Goal: Information Seeking & Learning: Find specific fact

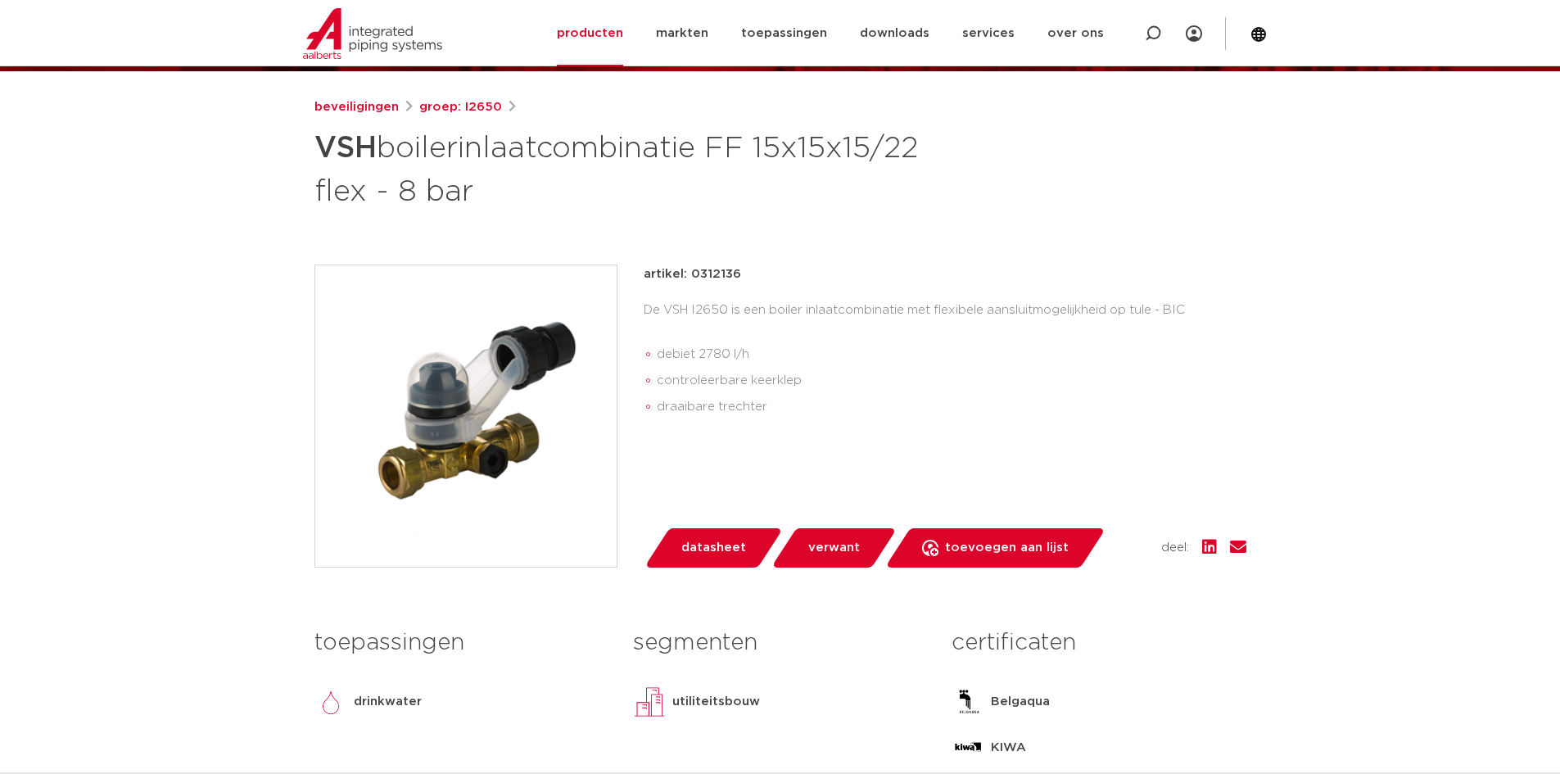
scroll to position [164, 0]
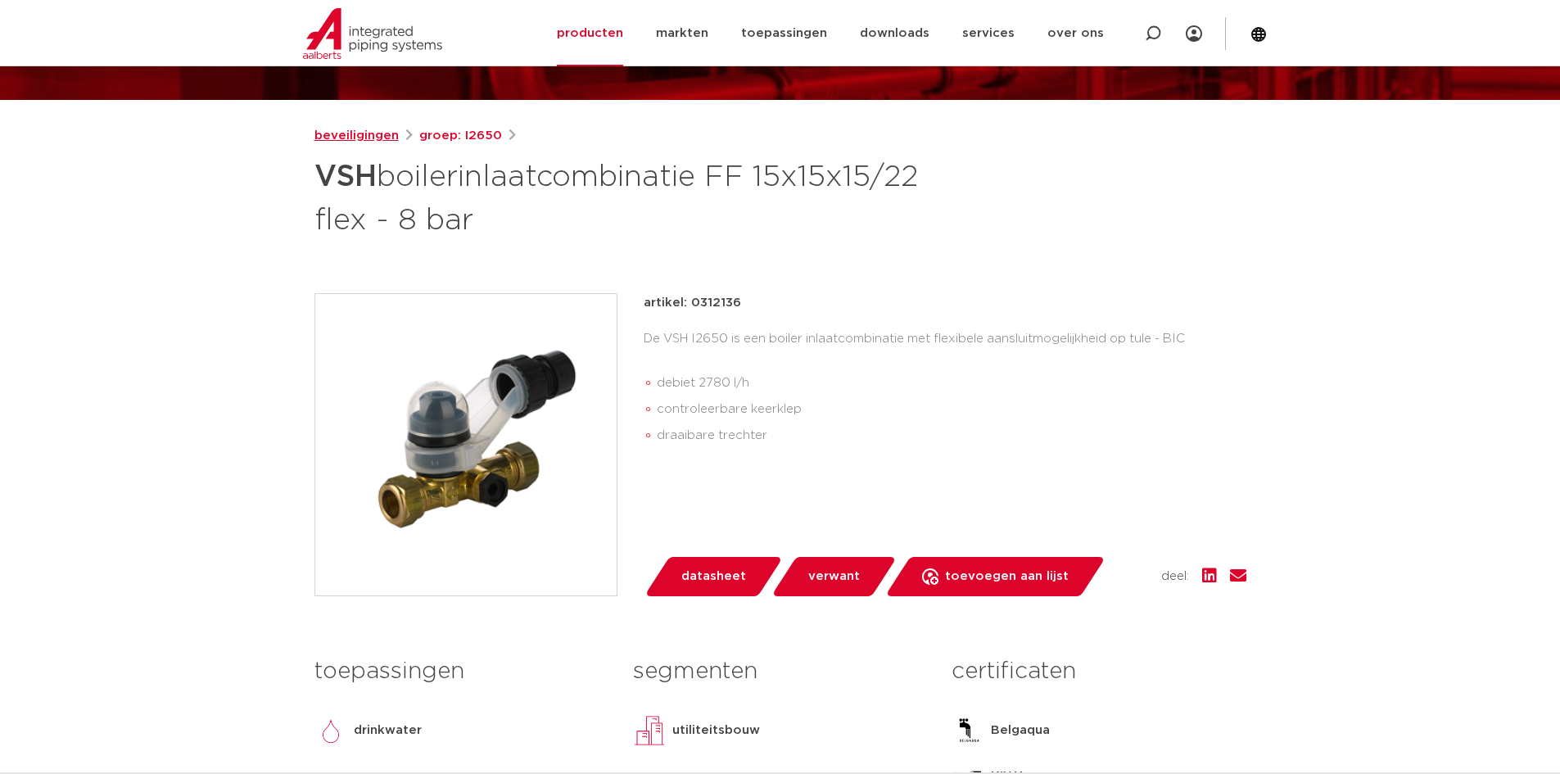
click at [378, 139] on link "beveiligingen" at bounding box center [356, 136] width 84 height 20
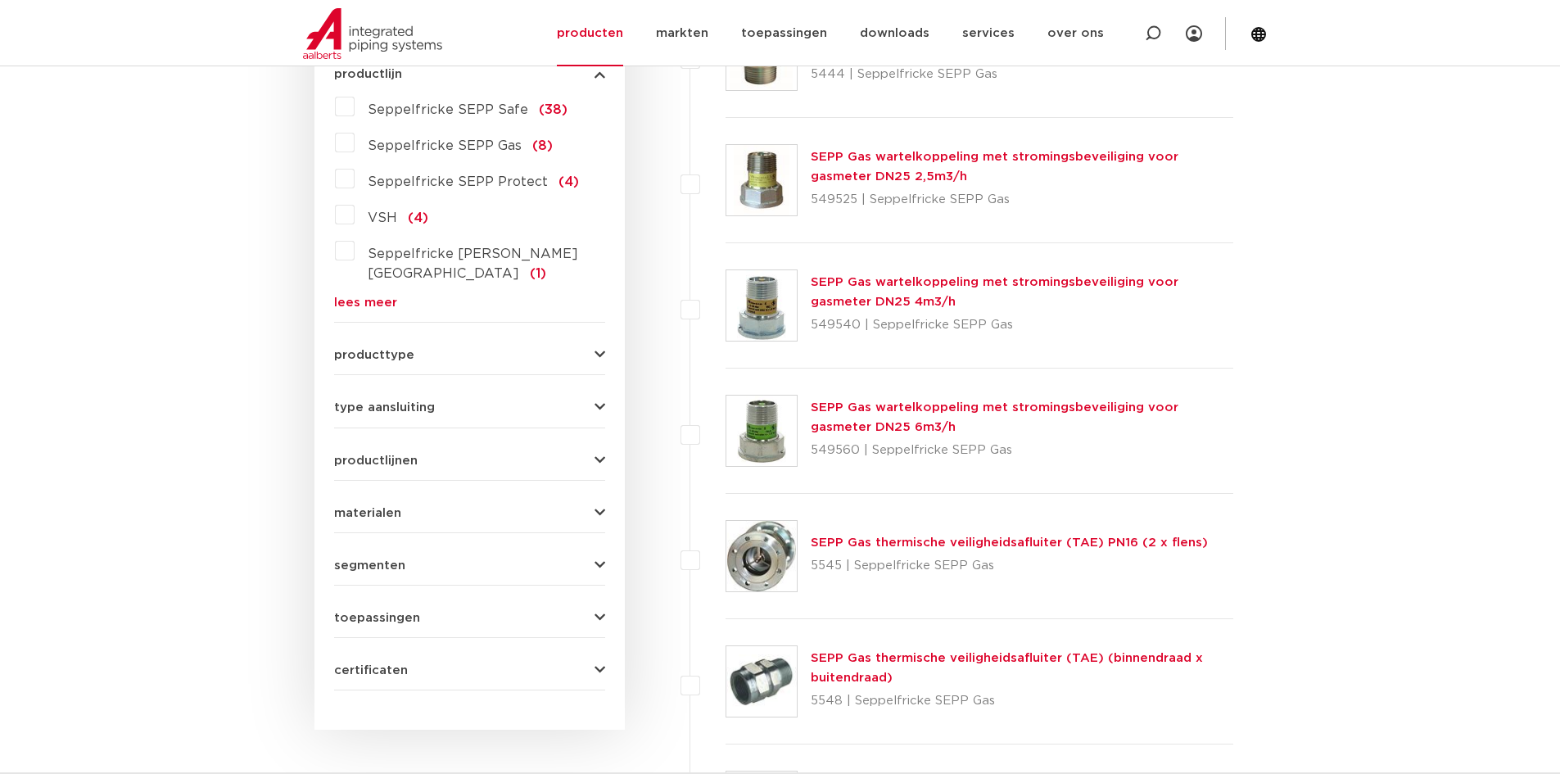
scroll to position [491, 0]
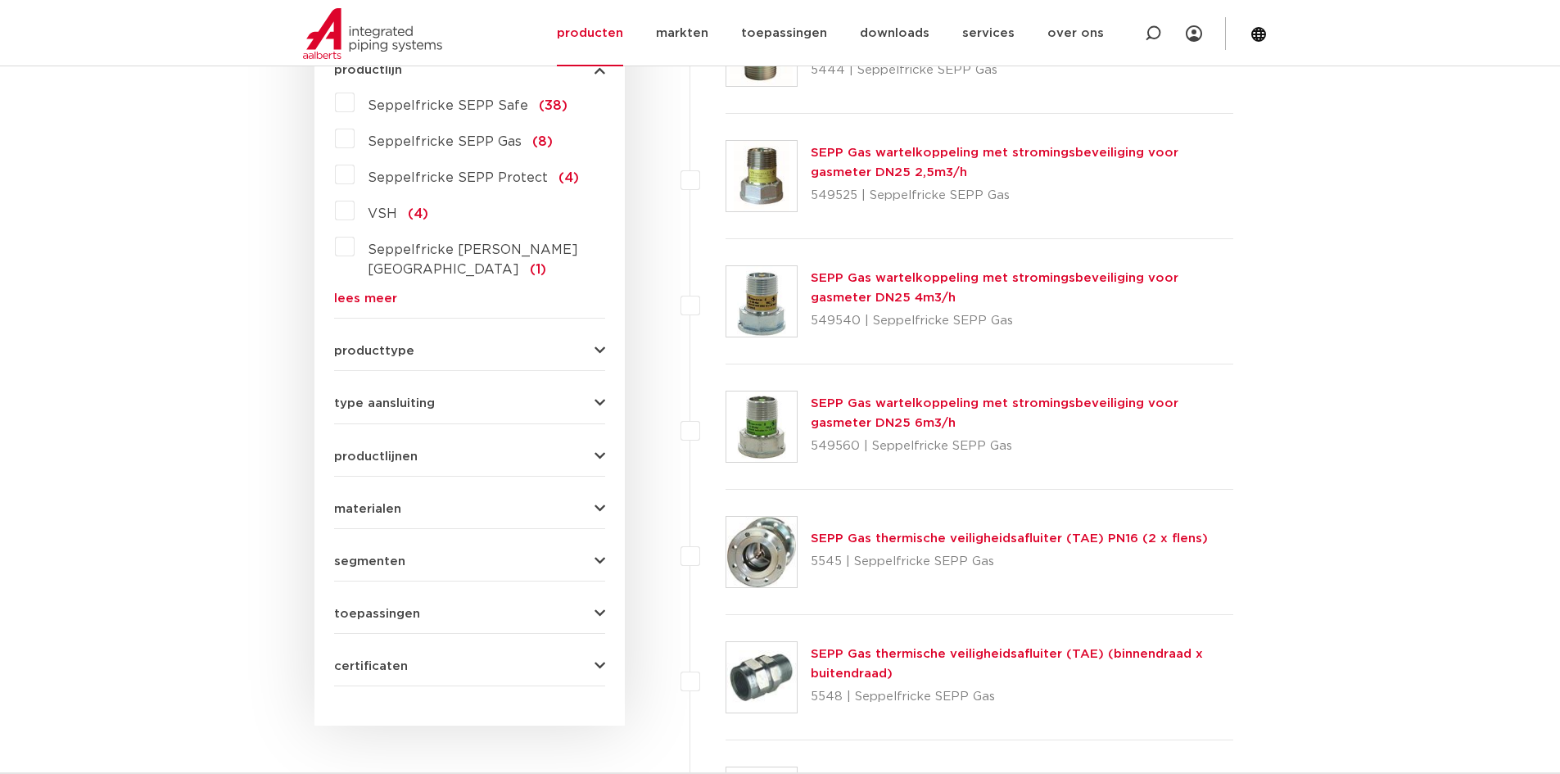
click at [435, 345] on button "producttype" at bounding box center [469, 351] width 271 height 12
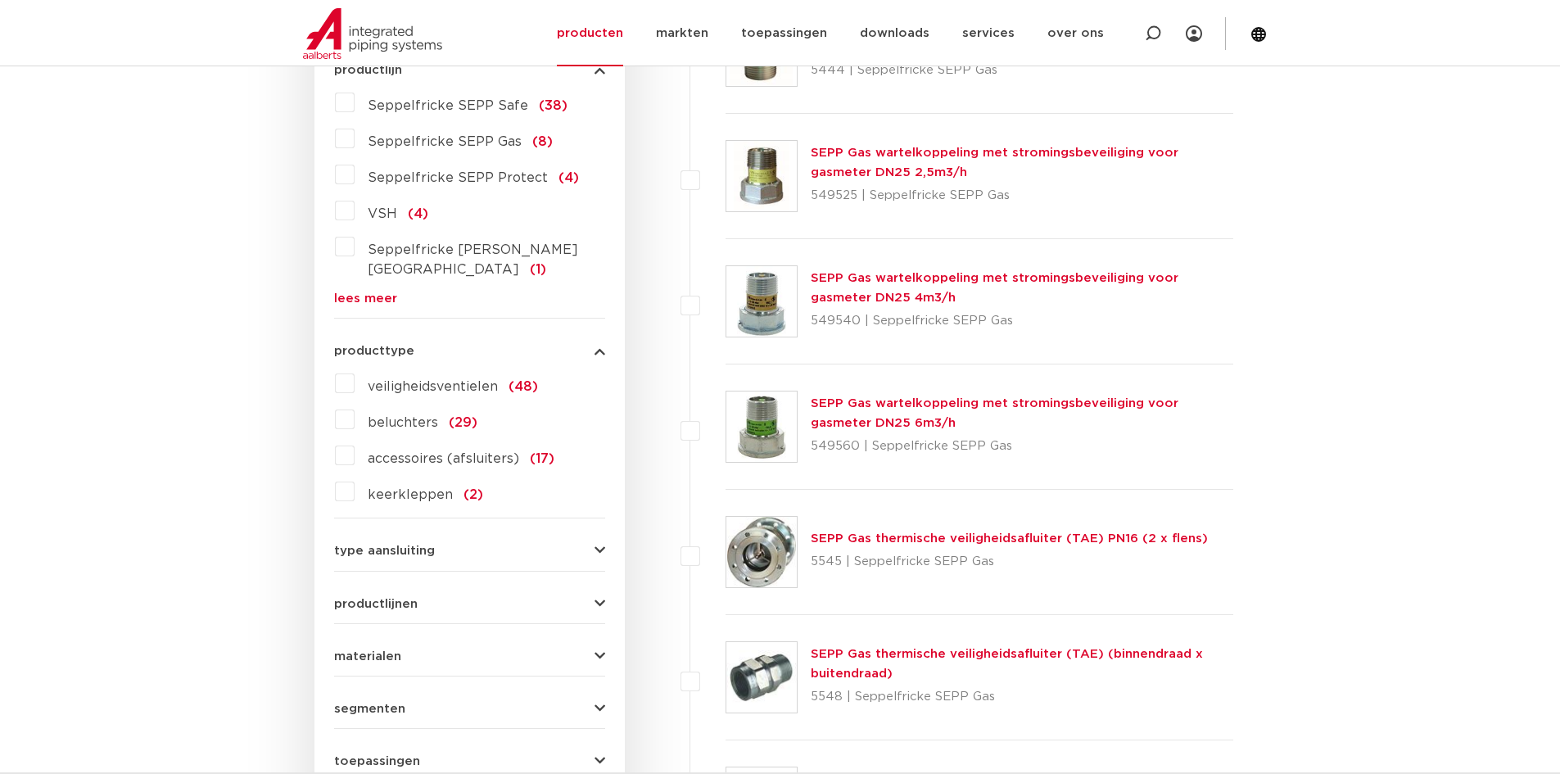
click at [447, 380] on span "veiligheidsventielen" at bounding box center [433, 386] width 130 height 13
click at [0, 0] on input "veiligheidsventielen (48)" at bounding box center [0, 0] width 0 height 0
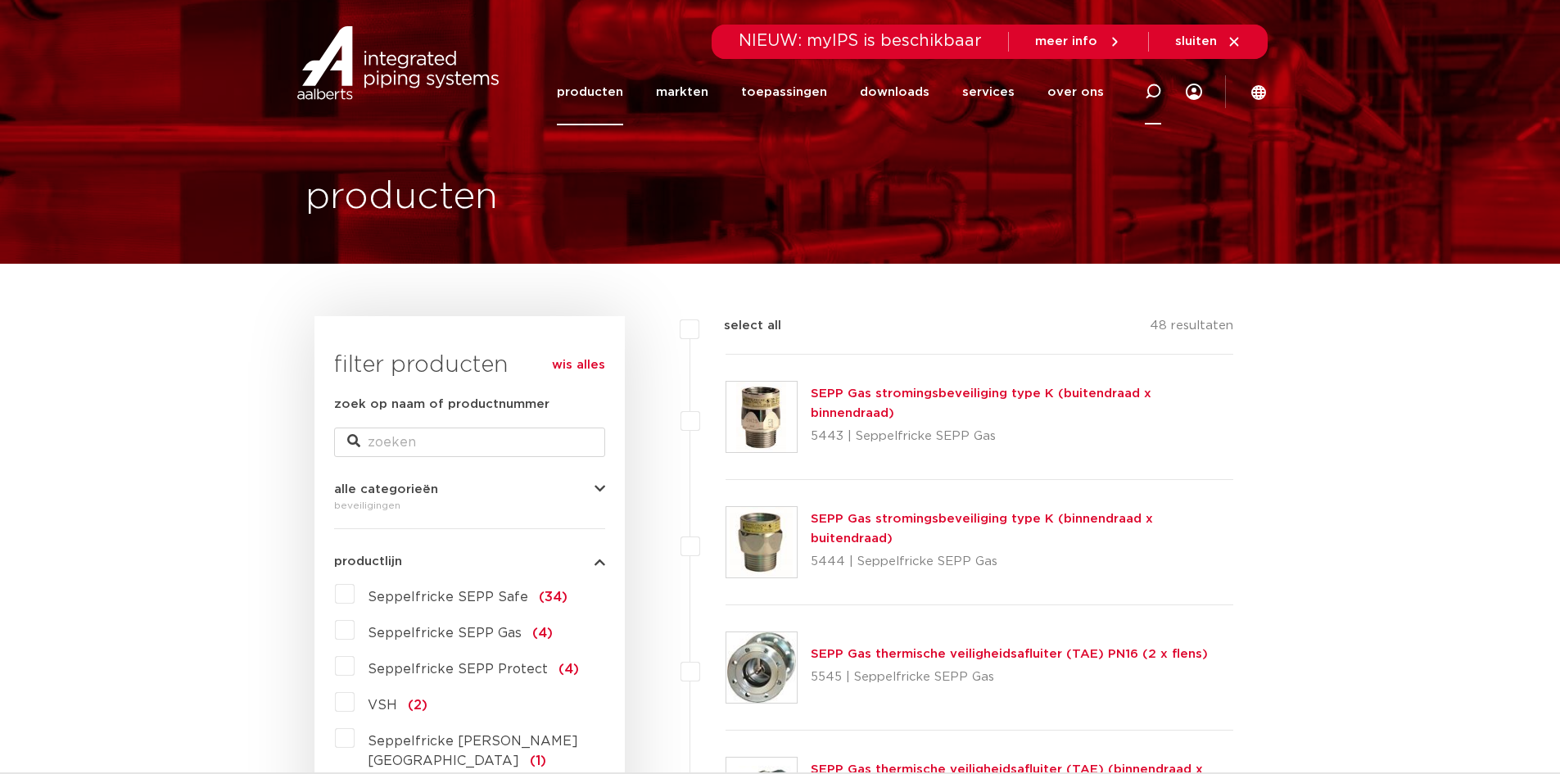
click at [1149, 91] on icon at bounding box center [1153, 92] width 16 height 16
type input "inlaatcombinatie"
click button "Zoeken" at bounding box center [0, 0] width 0 height 0
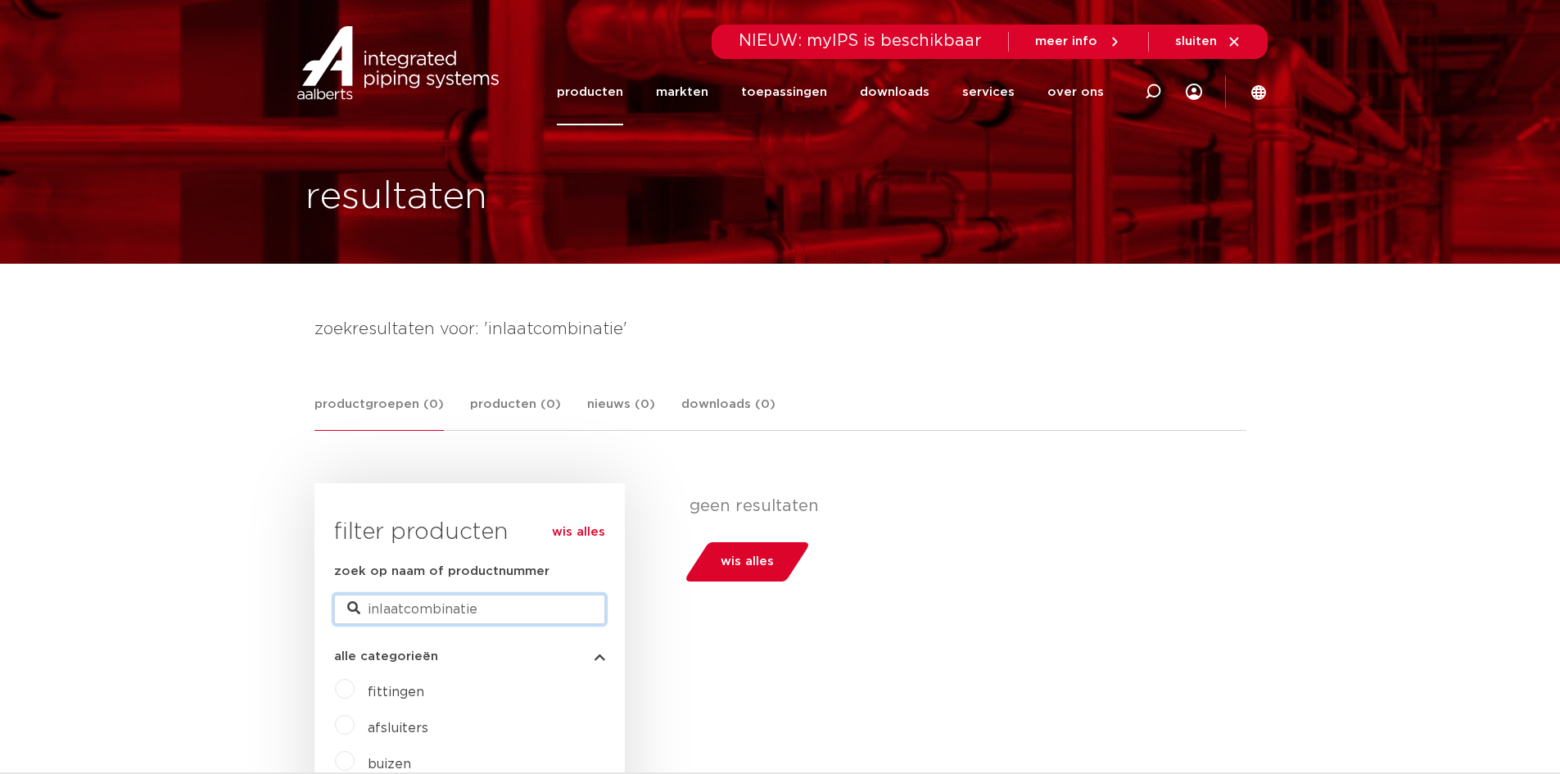
click at [471, 608] on input "inlaatcombinatie" at bounding box center [469, 608] width 271 height 29
click at [480, 608] on input "inlaatcombinatie" at bounding box center [469, 608] width 271 height 29
type input "inlaat*"
click at [783, 96] on link "toepassingen" at bounding box center [784, 92] width 86 height 66
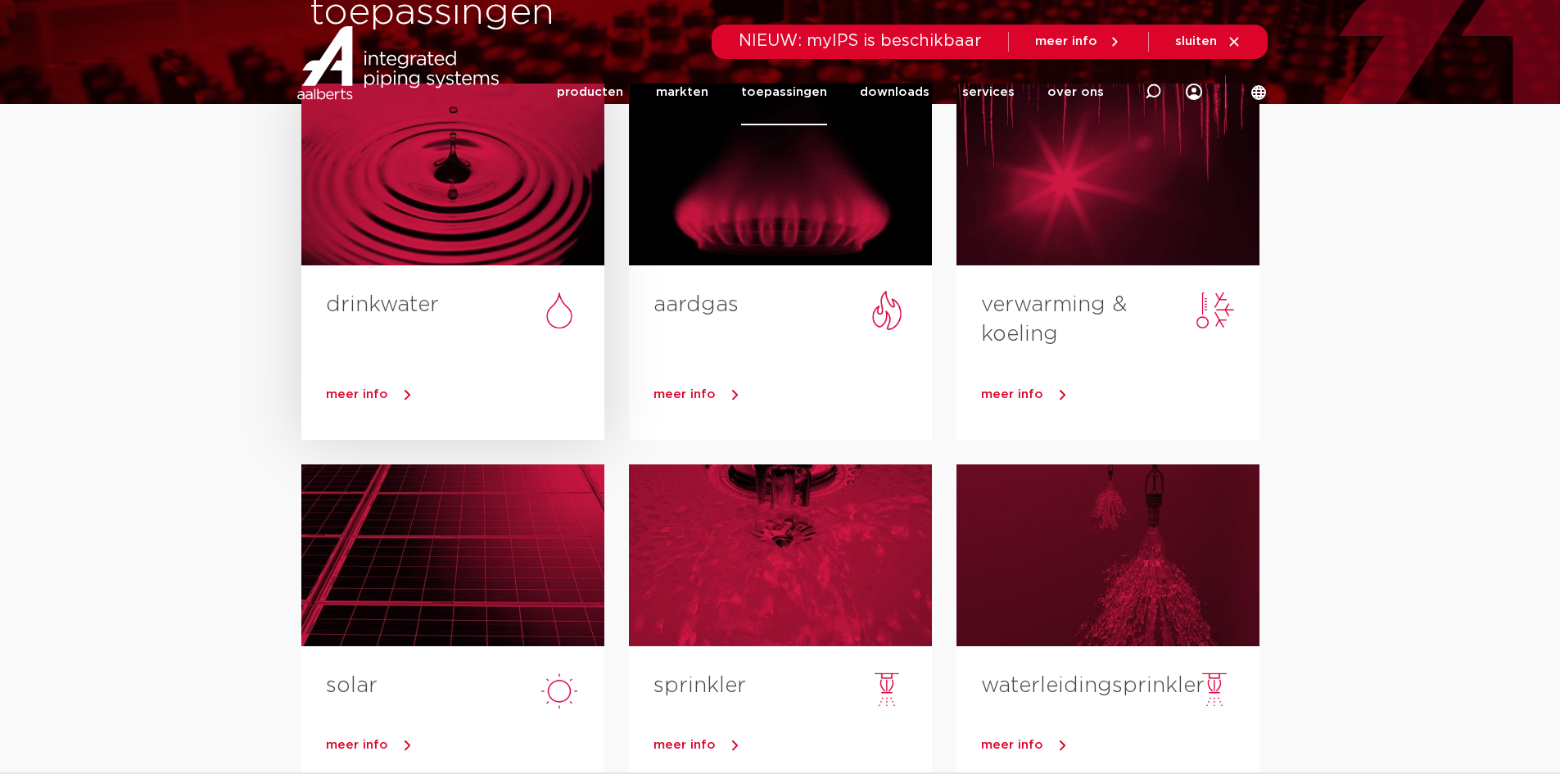
scroll to position [164, 0]
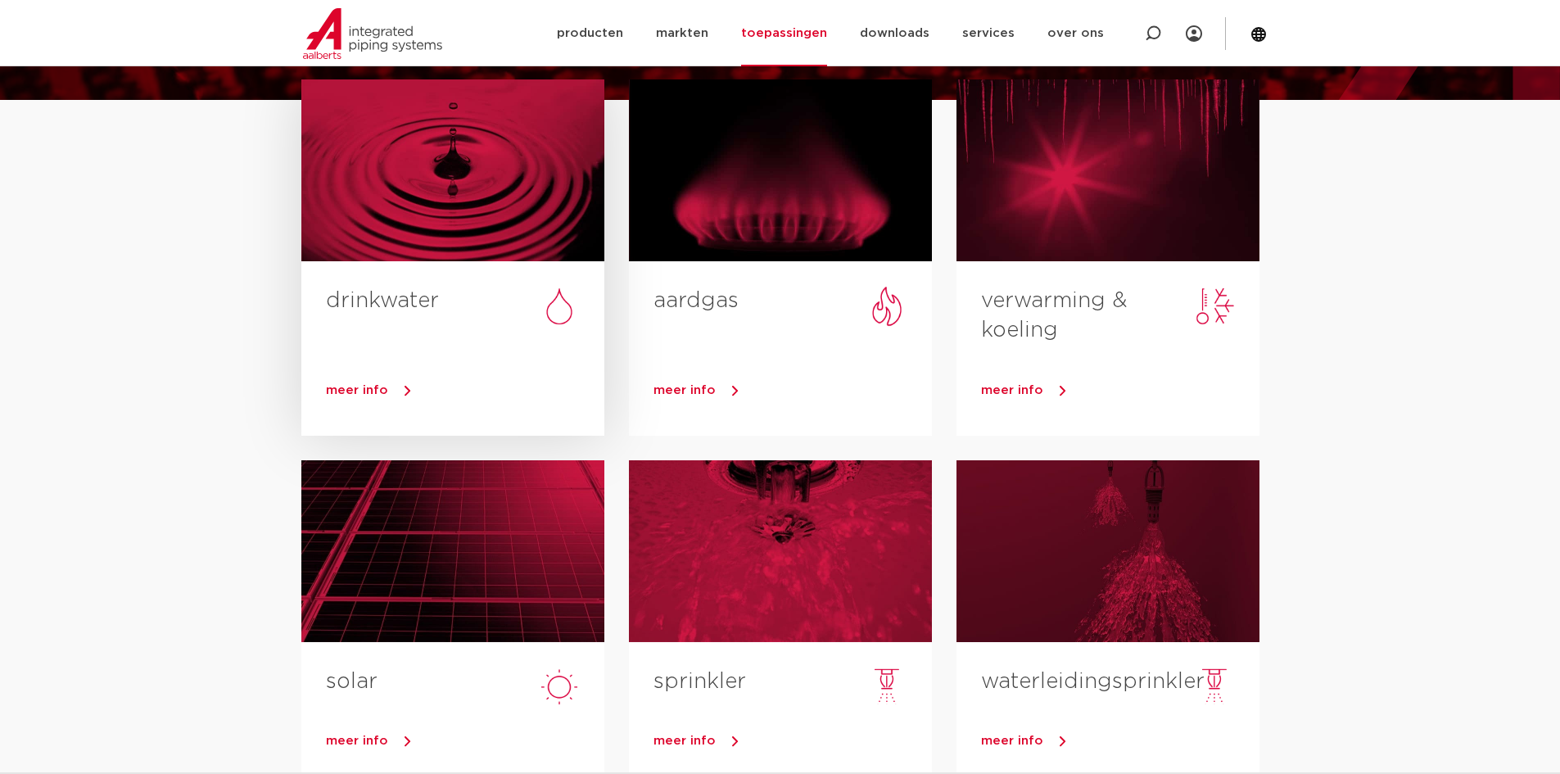
click at [410, 381] on link "meer info" at bounding box center [465, 390] width 278 height 25
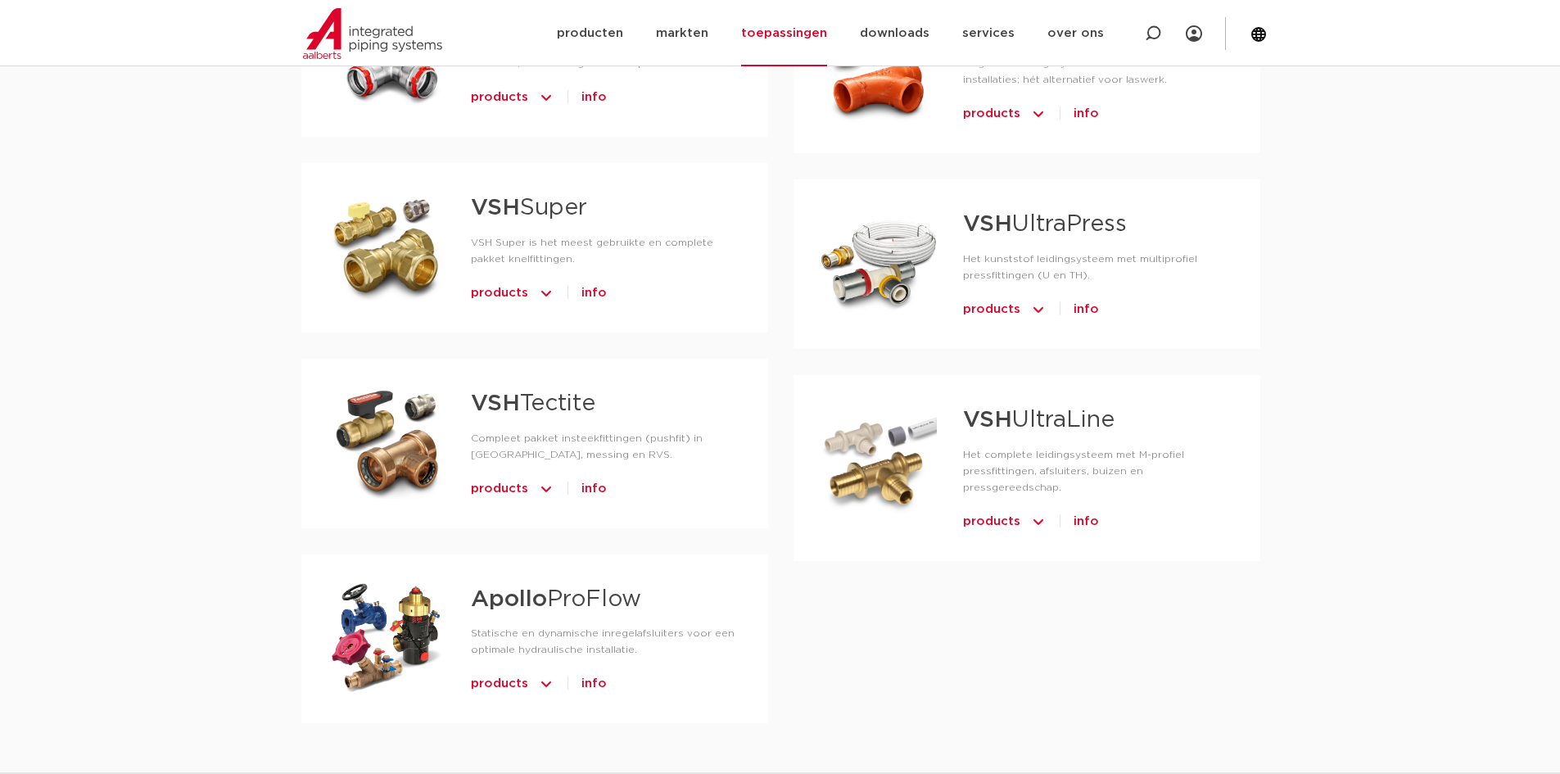
scroll to position [1392, 0]
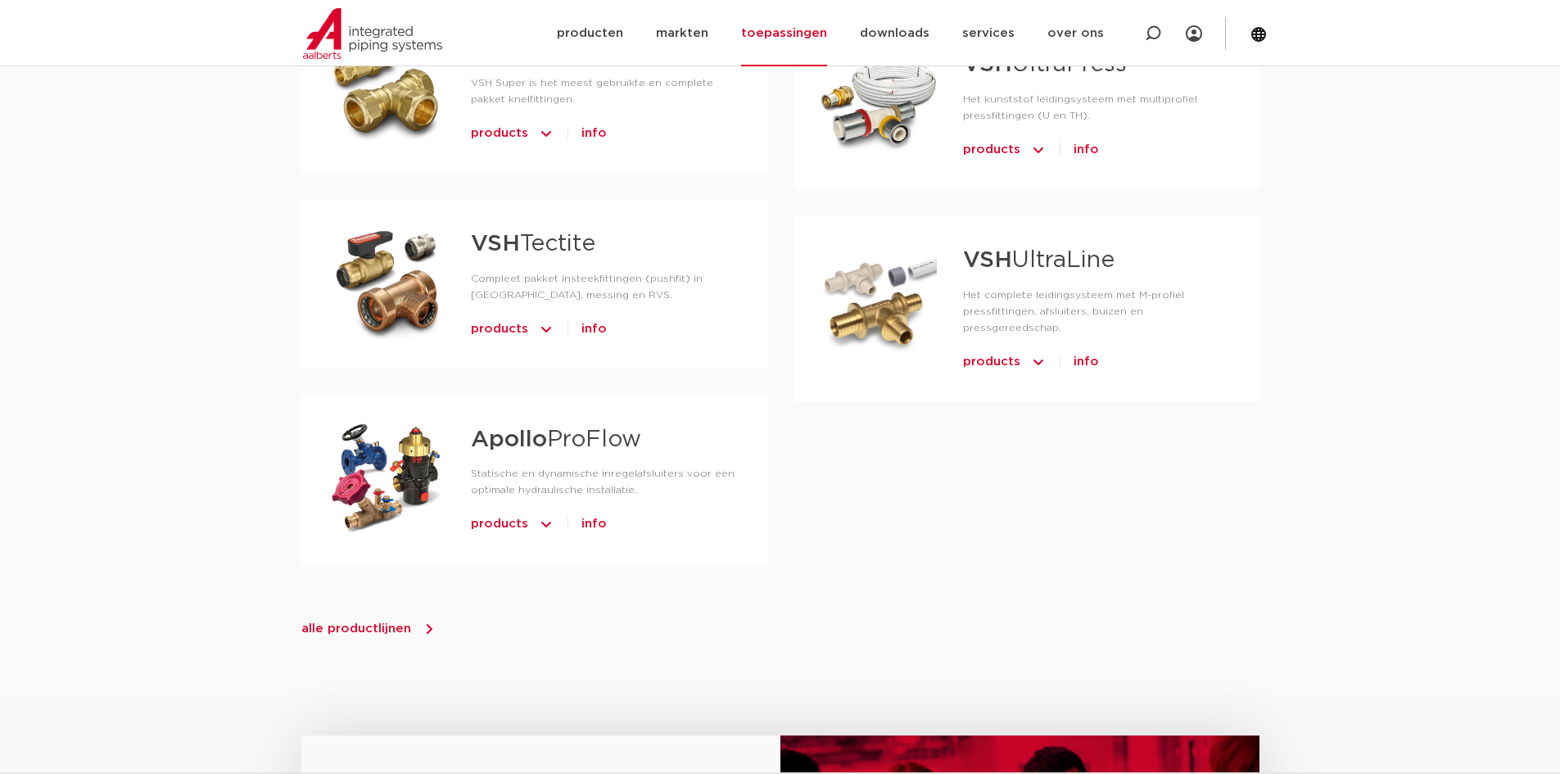
click at [518, 526] on span "products" at bounding box center [499, 524] width 57 height 26
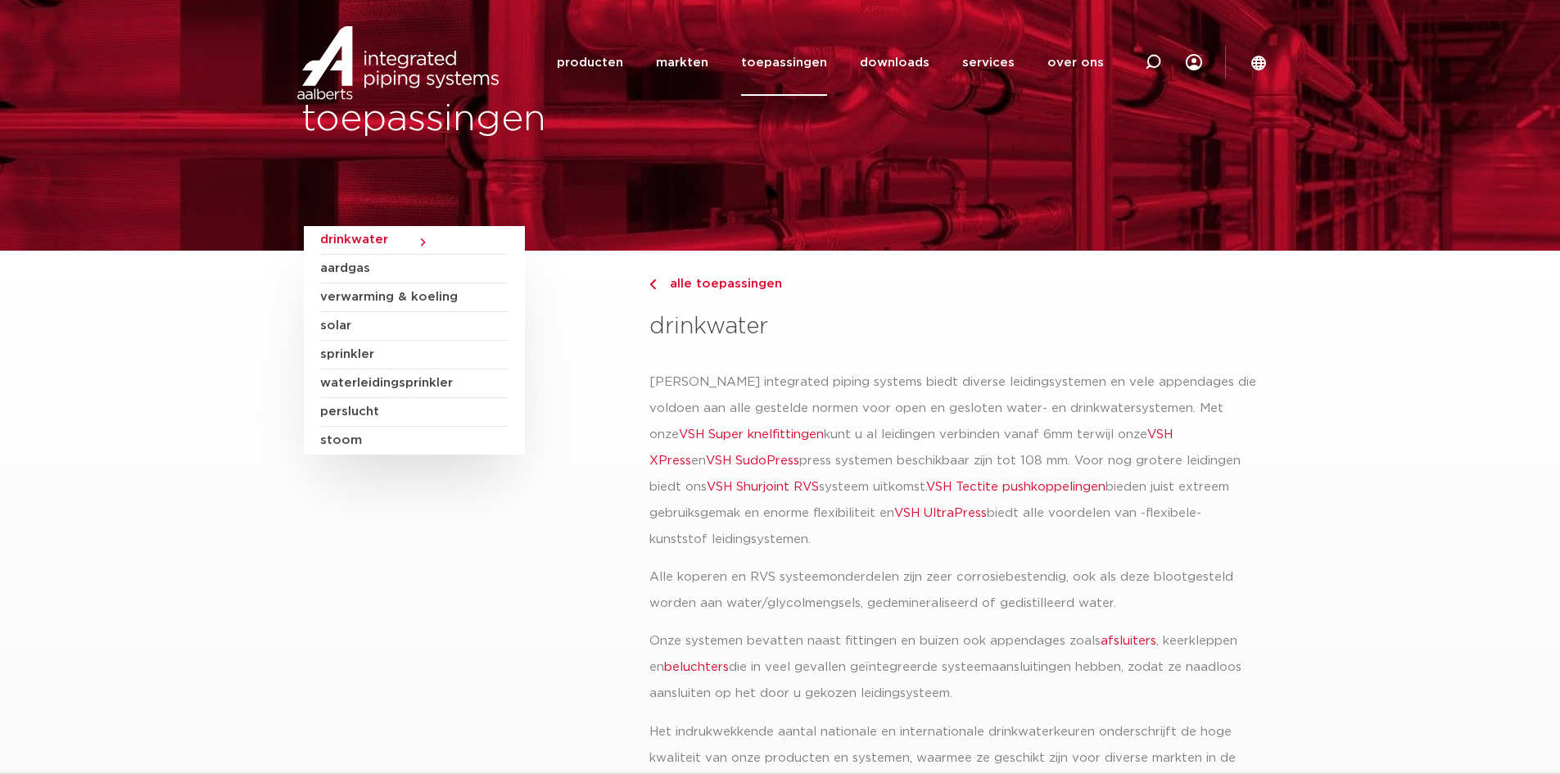
scroll to position [0, 0]
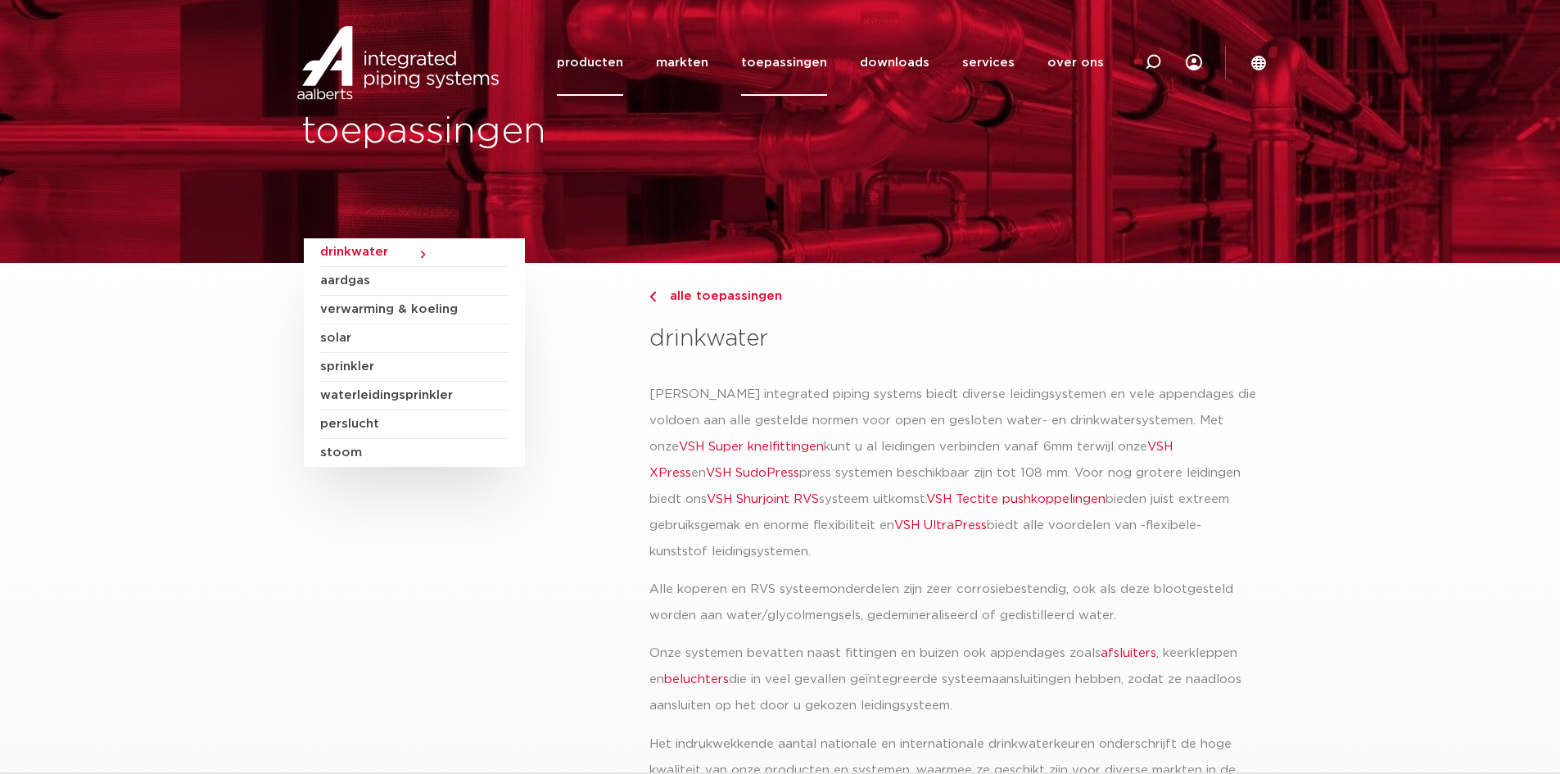
click at [595, 70] on link "producten" at bounding box center [590, 62] width 66 height 66
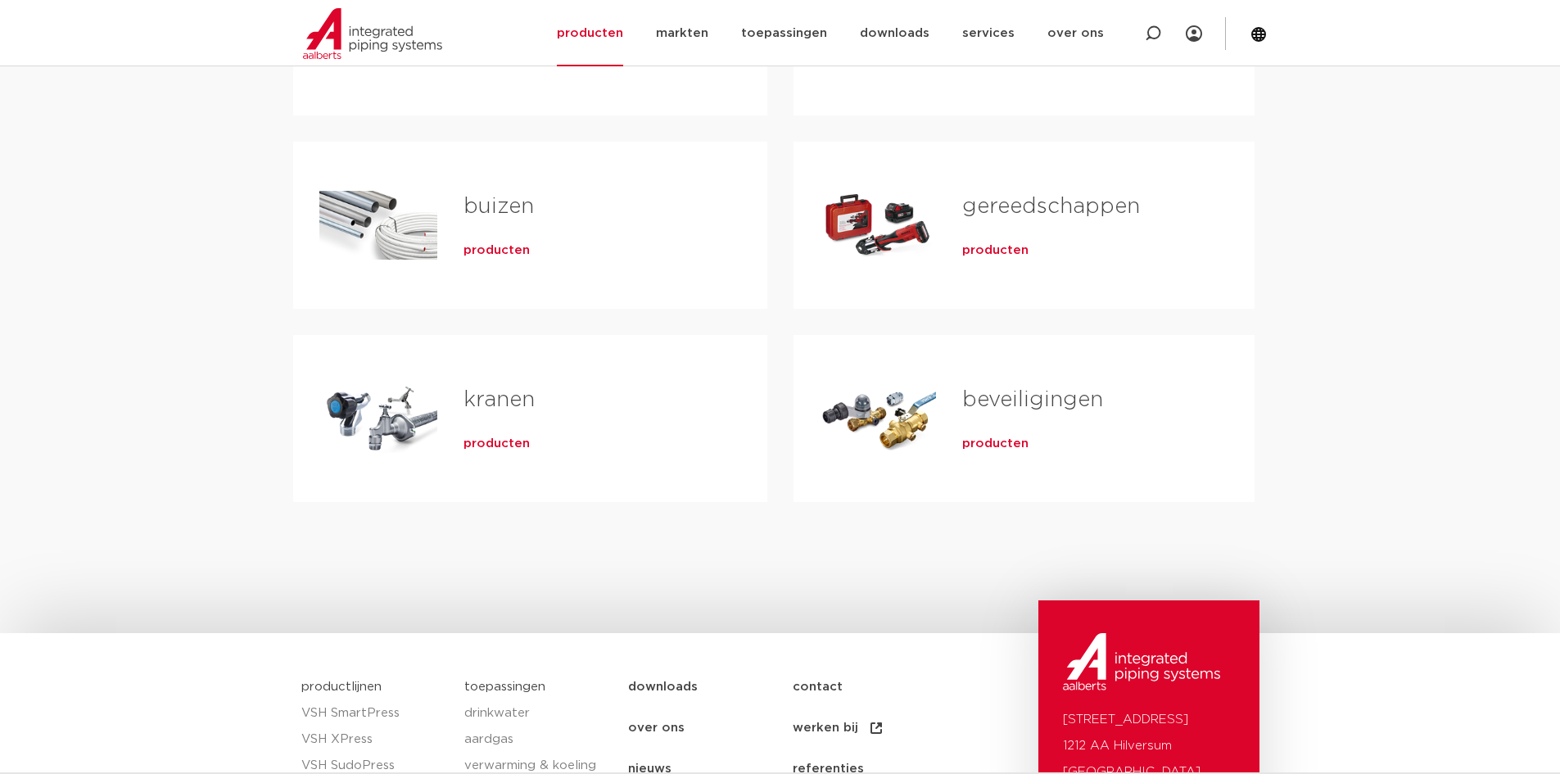
scroll to position [491, 0]
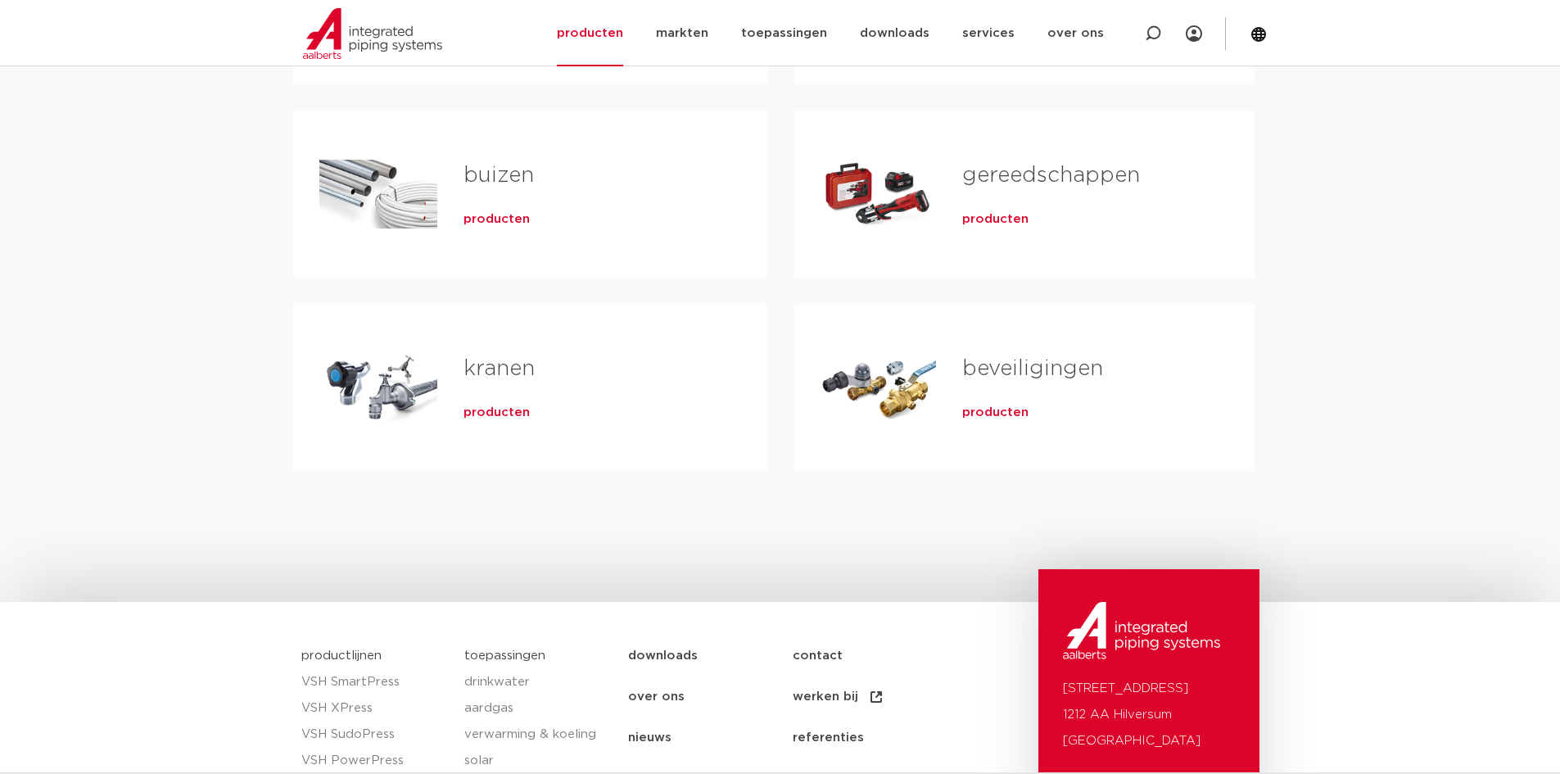
click at [1009, 419] on span "producten" at bounding box center [995, 412] width 66 height 16
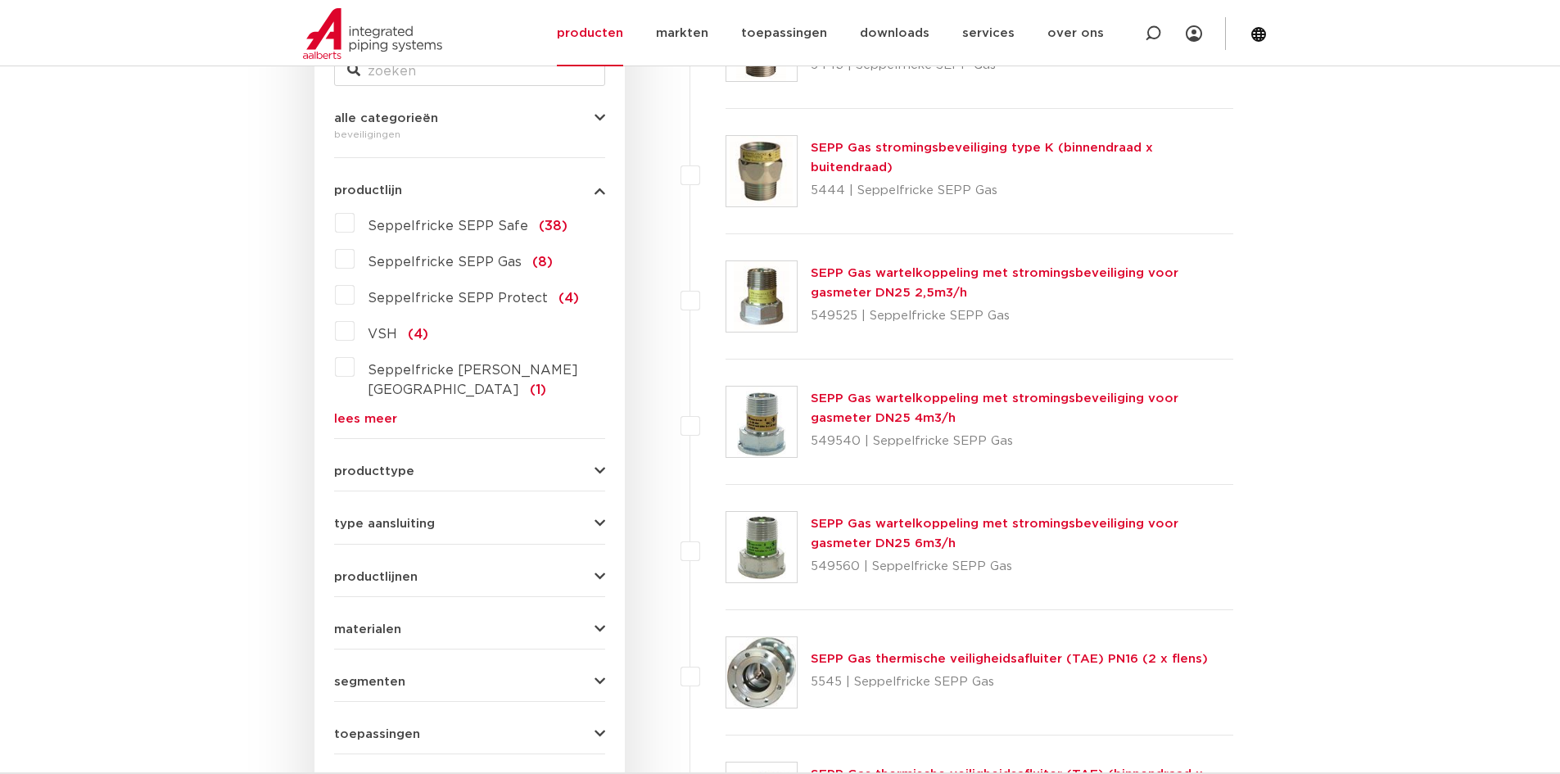
scroll to position [409, 0]
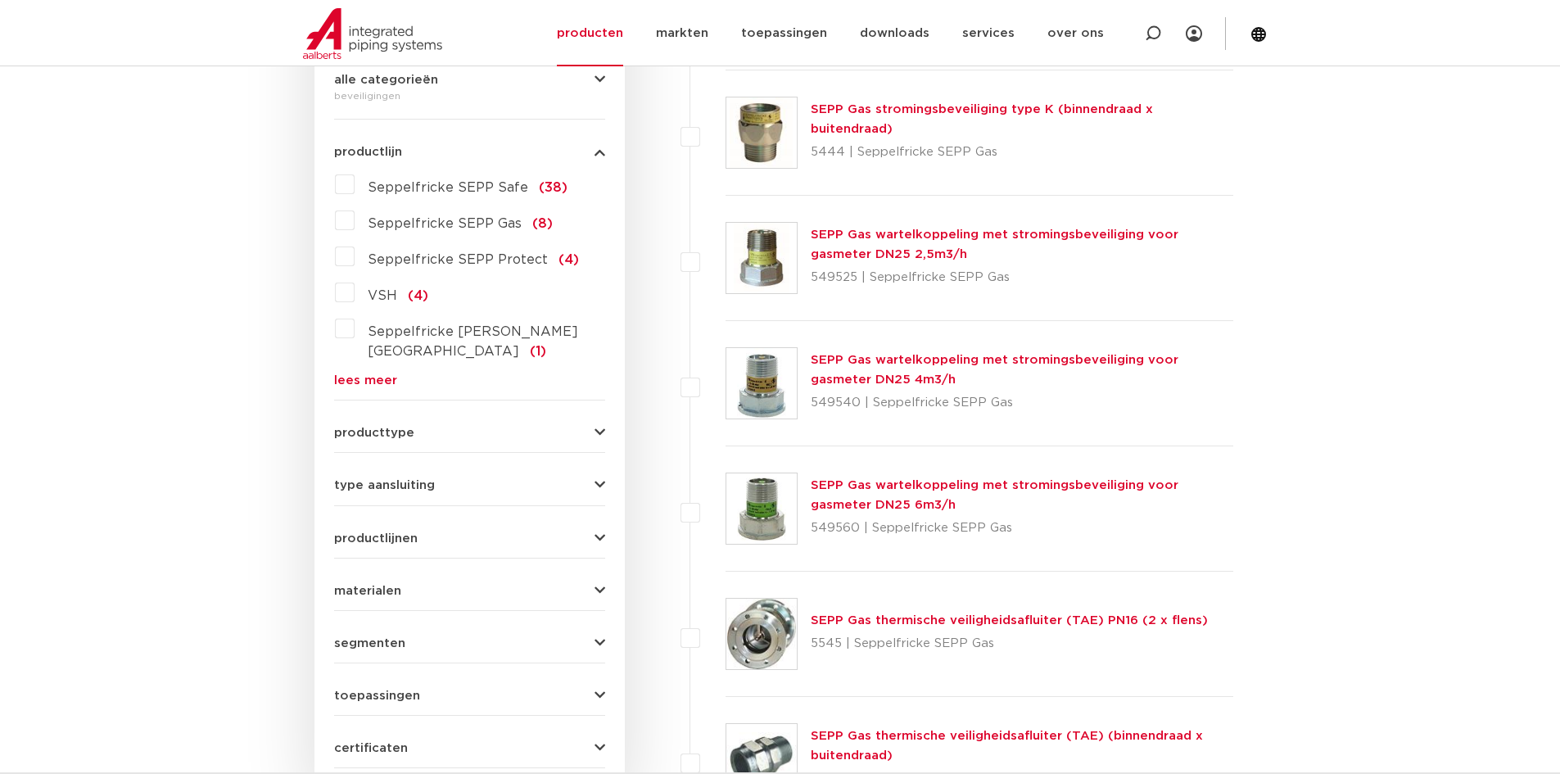
click at [485, 519] on div "productlijnen VSH SmartPress maak een keuze VSH SmartPress afsluiters VSH Smart…" at bounding box center [469, 531] width 271 height 25
click at [585, 532] on button "productlijnen" at bounding box center [469, 538] width 271 height 12
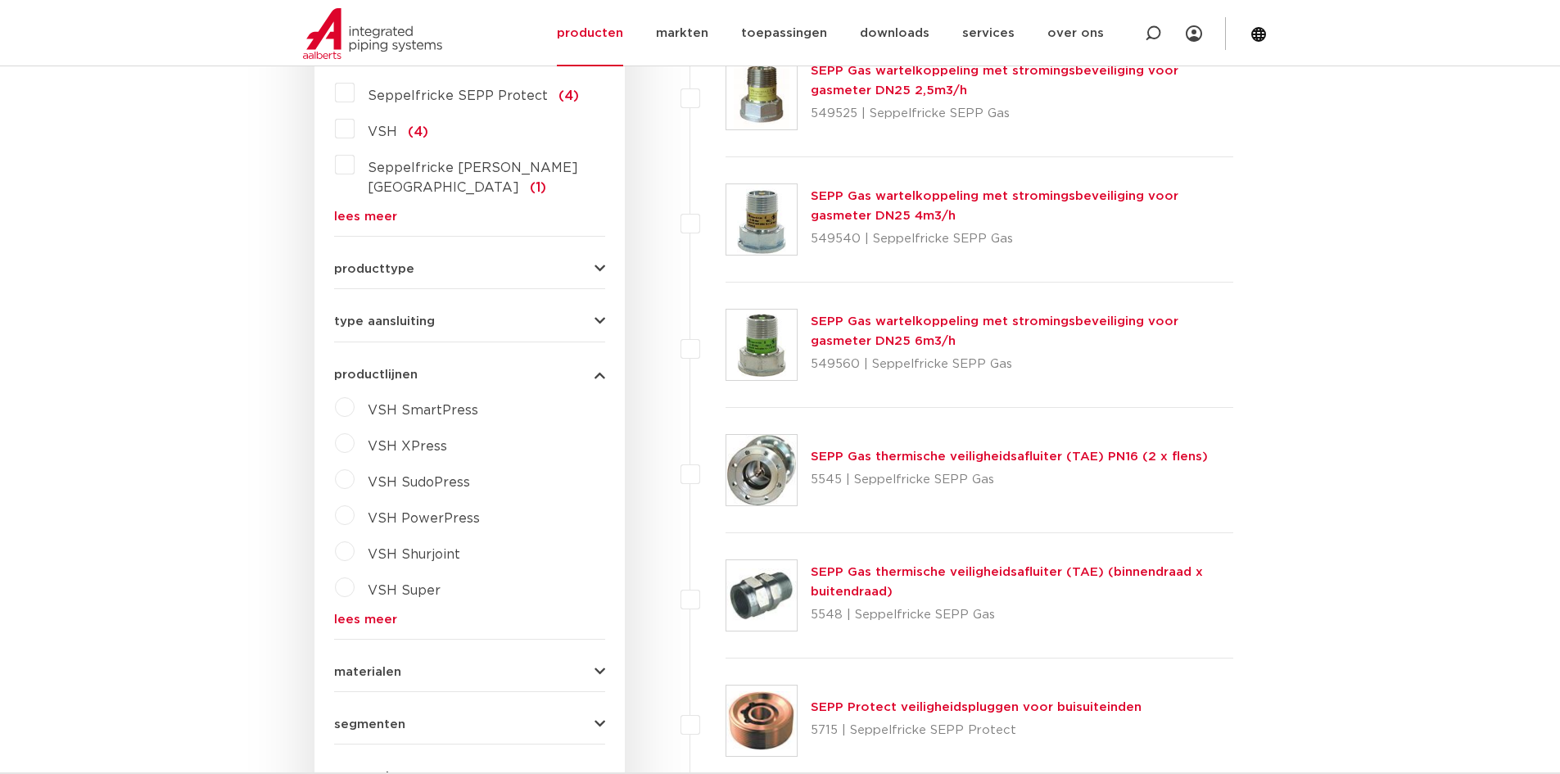
click at [362, 613] on link "lees meer" at bounding box center [469, 619] width 271 height 12
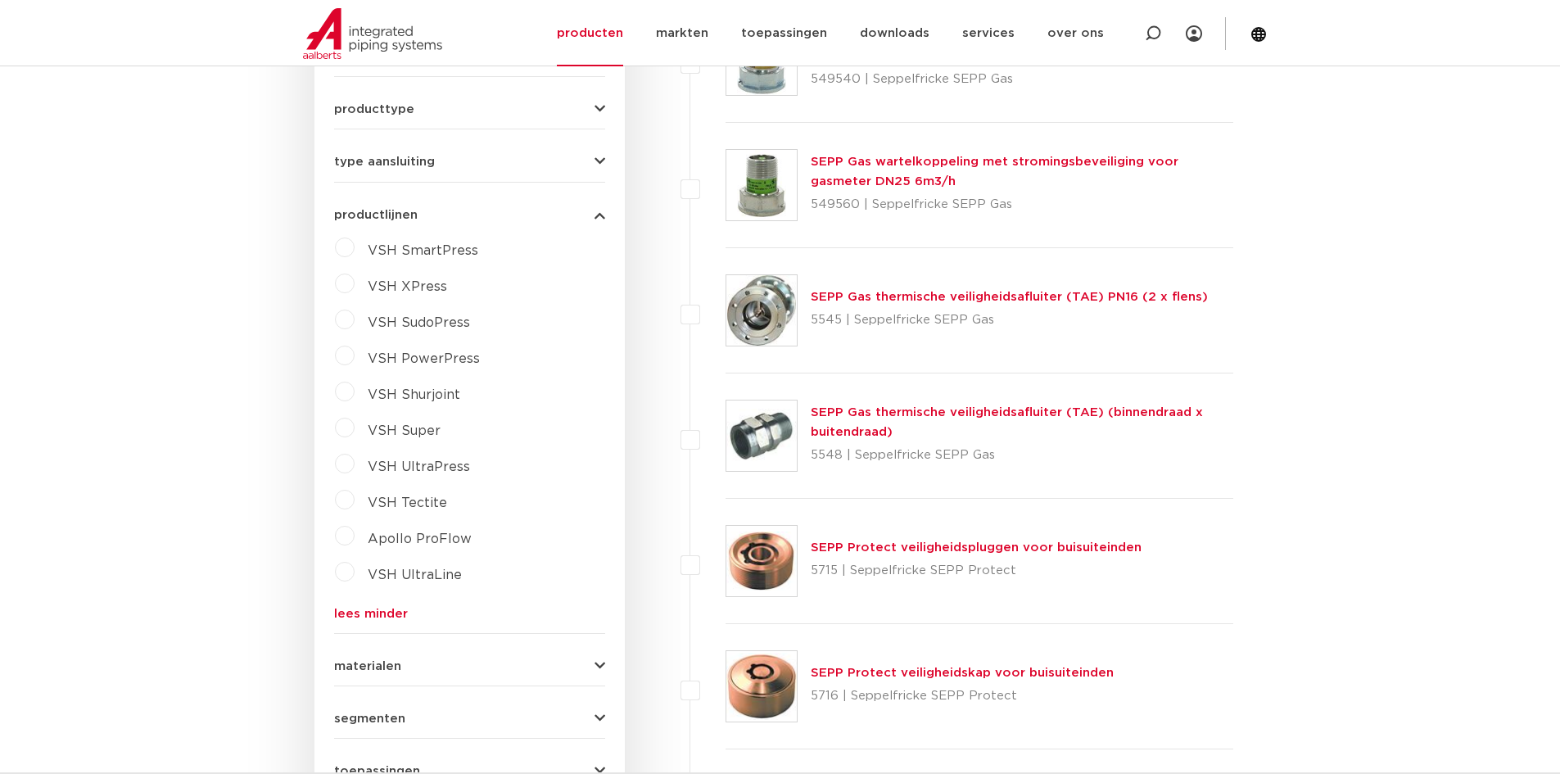
scroll to position [737, 0]
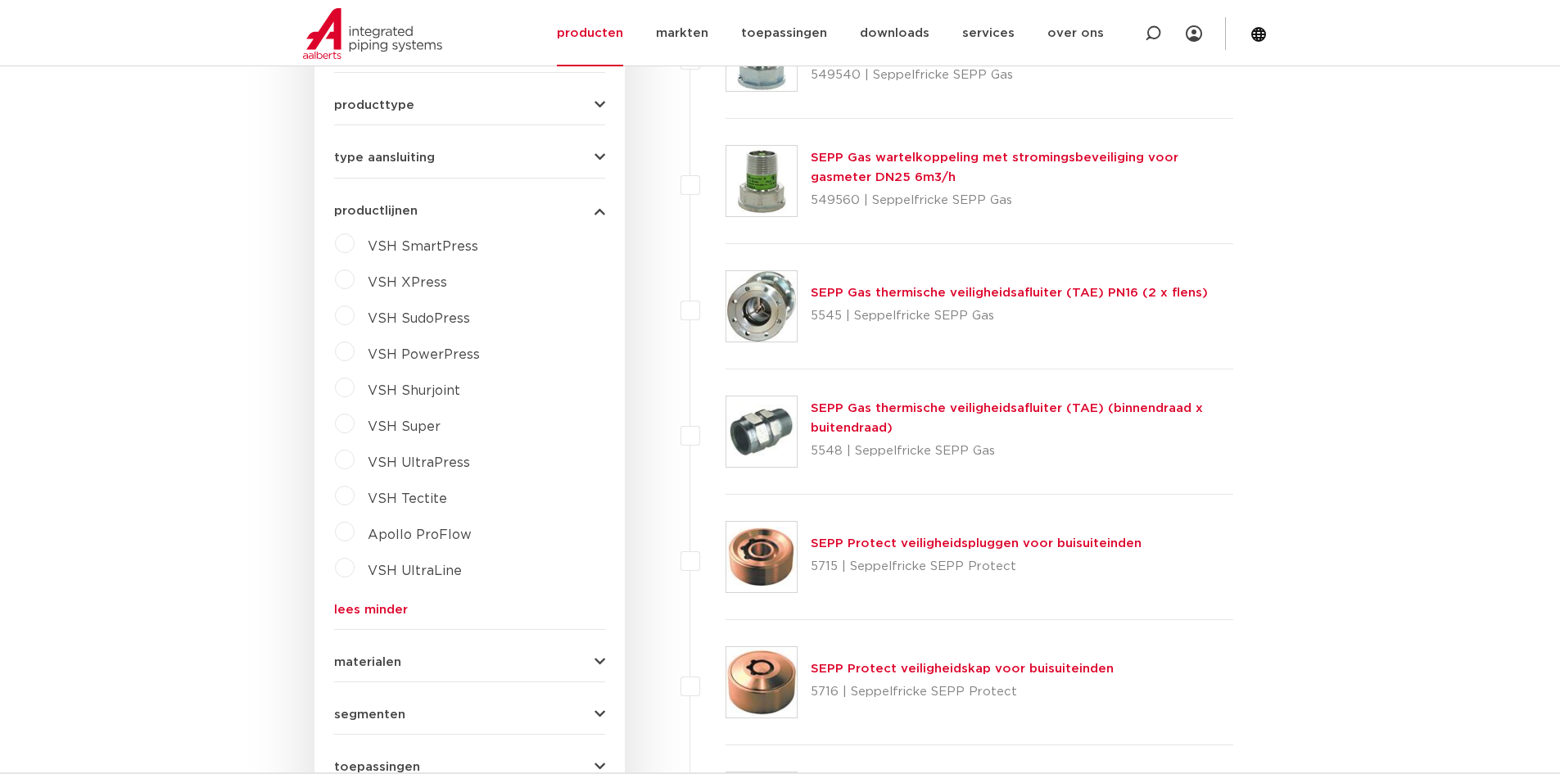
click at [598, 205] on icon "button" at bounding box center [599, 211] width 11 height 12
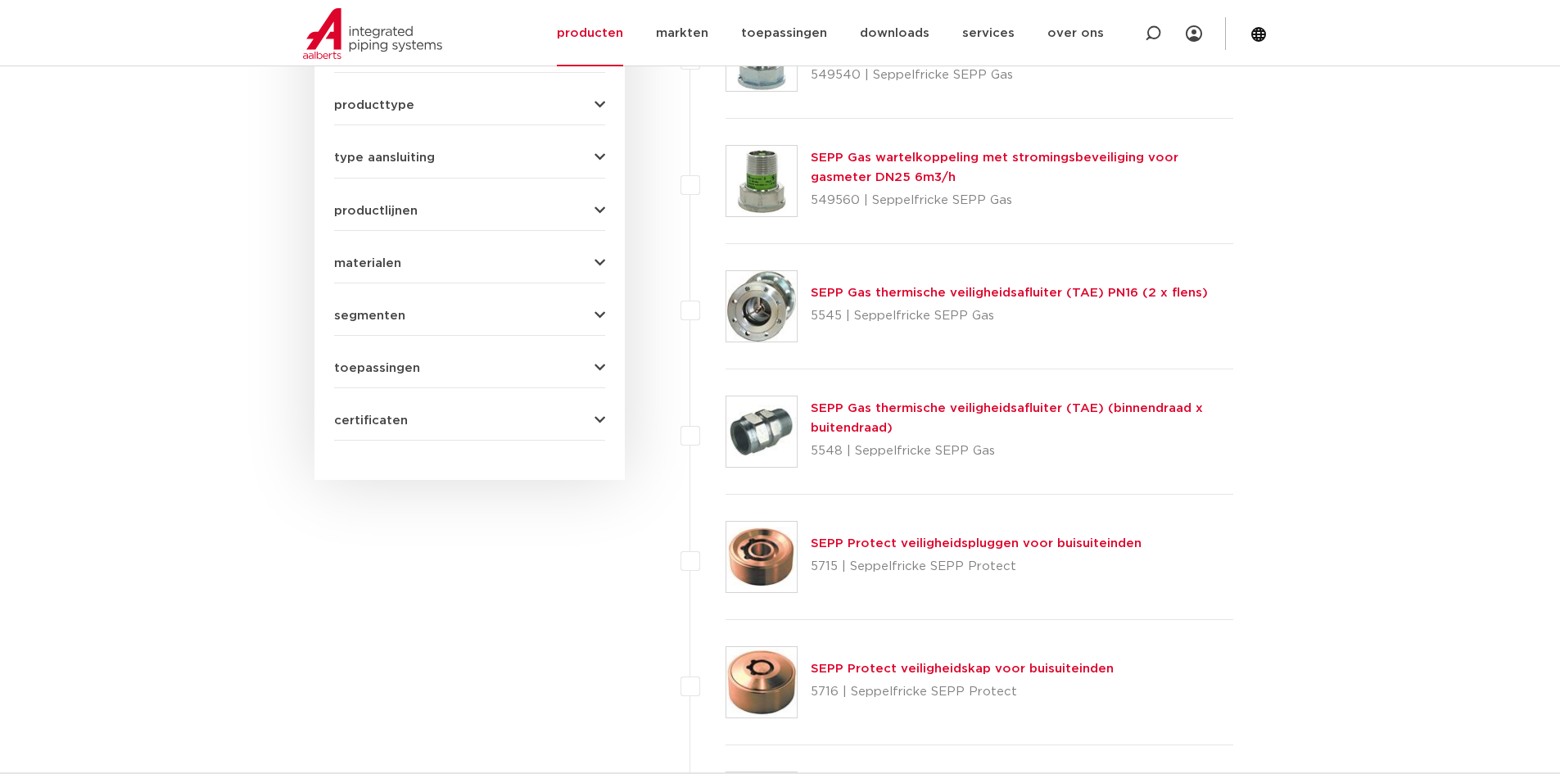
click at [422, 362] on button "toepassingen" at bounding box center [469, 368] width 271 height 12
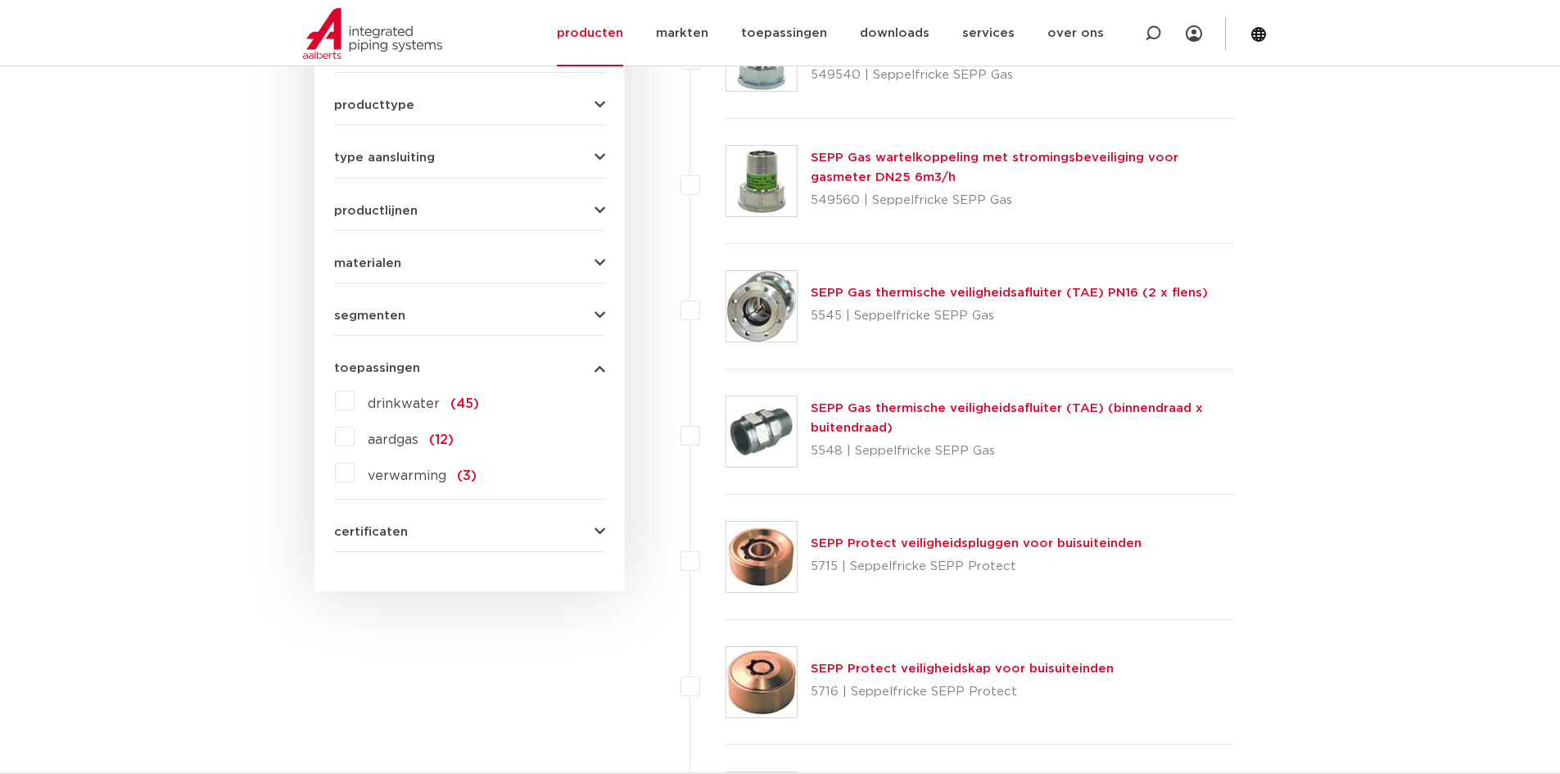
click at [354, 387] on label "drinkwater (45)" at bounding box center [416, 400] width 124 height 26
click at [0, 0] on input "drinkwater (45)" at bounding box center [0, 0] width 0 height 0
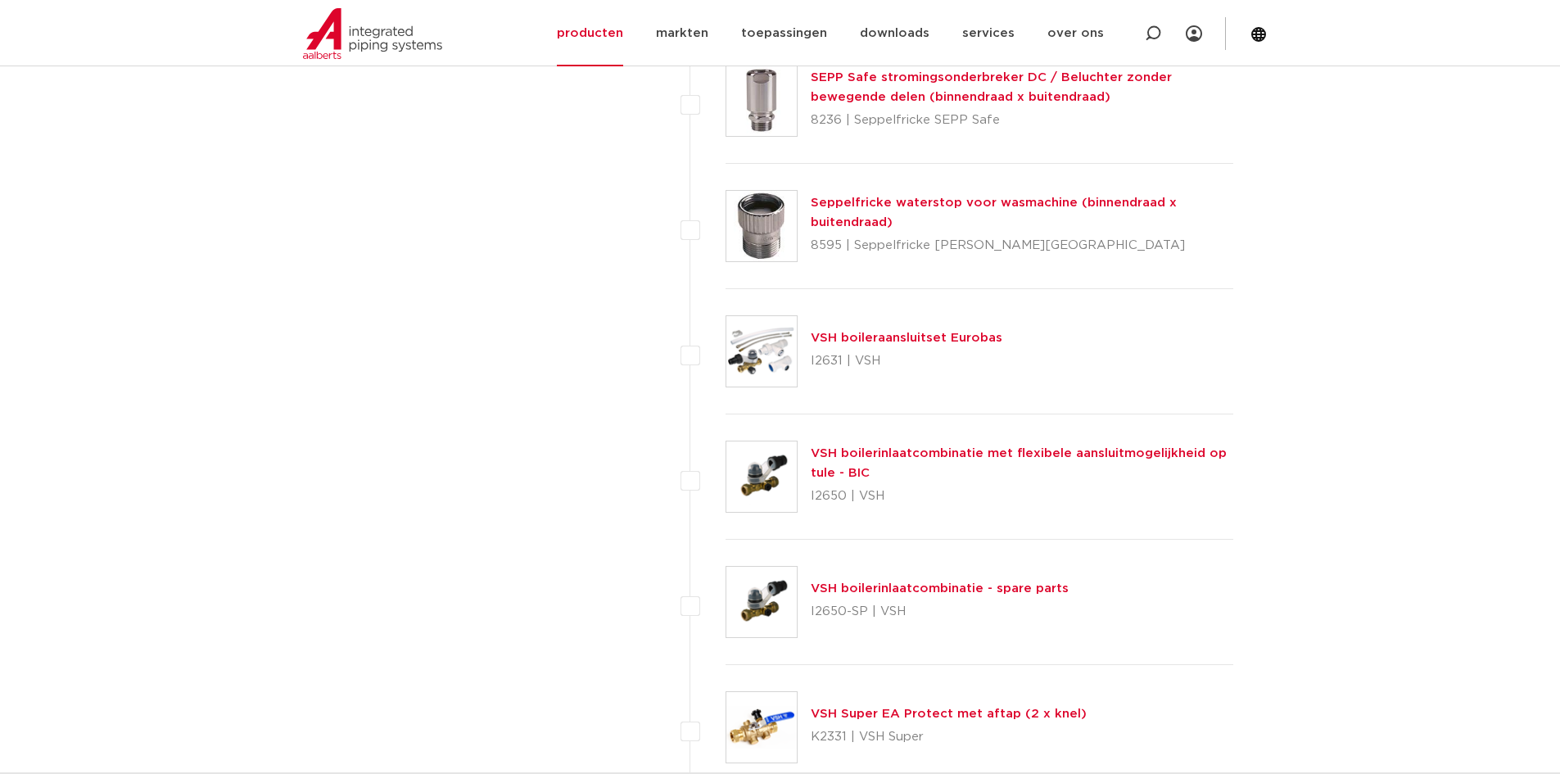
scroll to position [5158, 0]
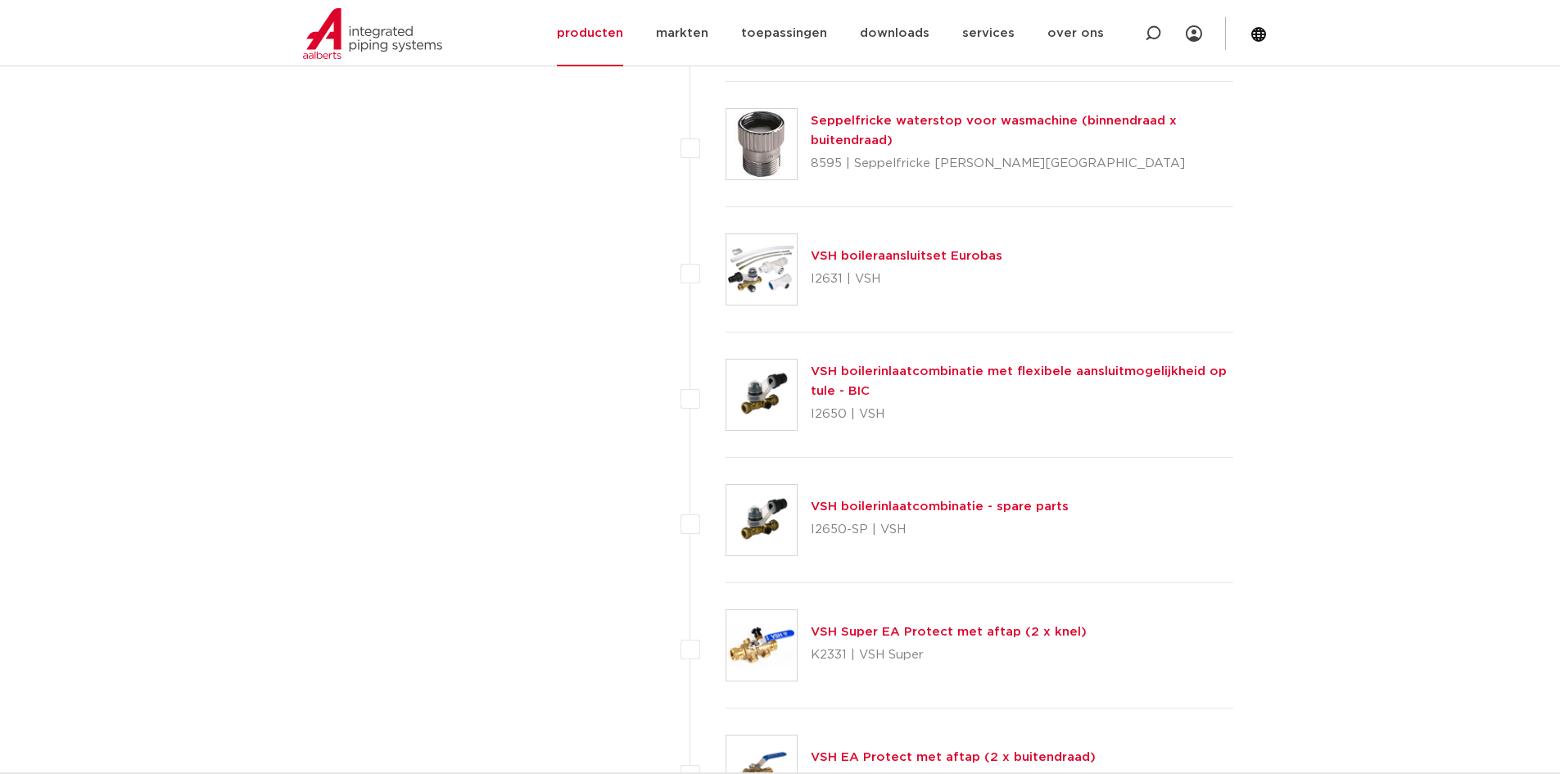
click at [996, 373] on link "VSH boilerinlaatcombinatie met flexibele aansluitmogelijkheid op tule - BIC" at bounding box center [1018, 381] width 416 height 32
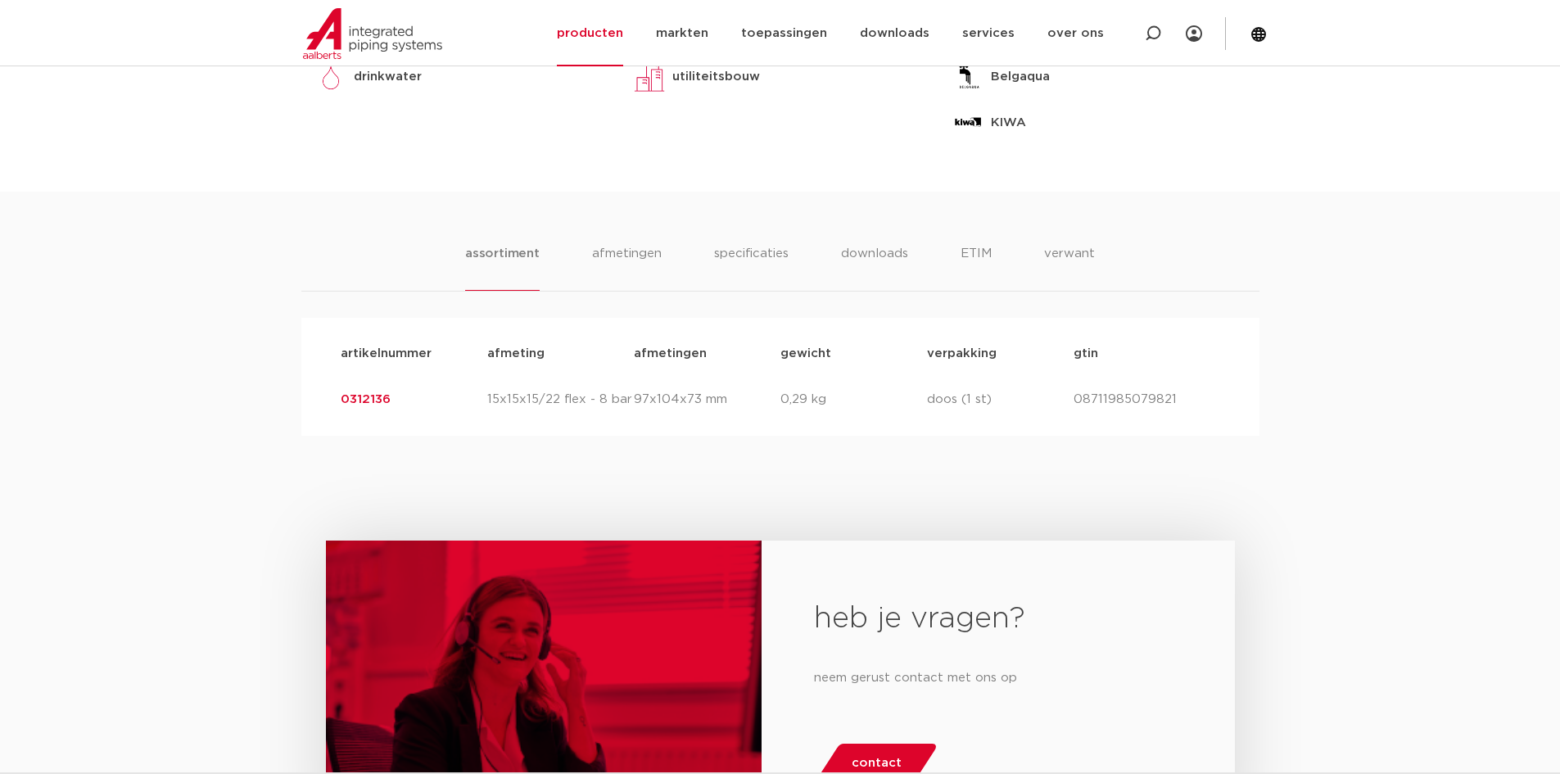
scroll to position [819, 0]
drag, startPoint x: 626, startPoint y: 399, endPoint x: 653, endPoint y: 400, distance: 27.1
click at [652, 400] on div "artikelnummer 0312136 afmeting 15x15x15/22 flex - 8 bar afmetingen 97x104x73 mm…" at bounding box center [779, 398] width 905 height 46
click at [654, 400] on p "97x104x73 mm" at bounding box center [707, 398] width 147 height 20
click at [378, 395] on link "0312136" at bounding box center [366, 397] width 50 height 12
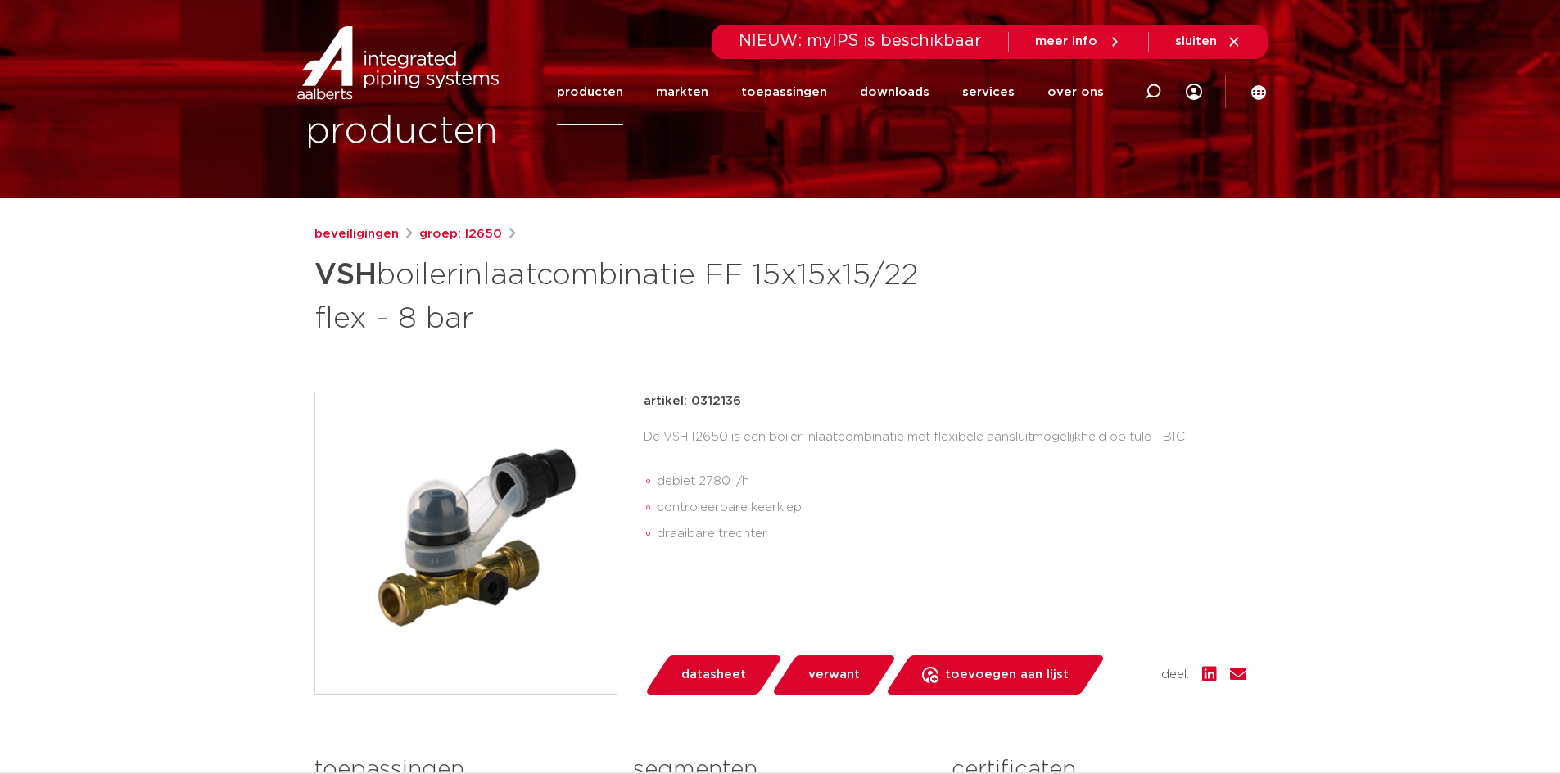
scroll to position [164, 0]
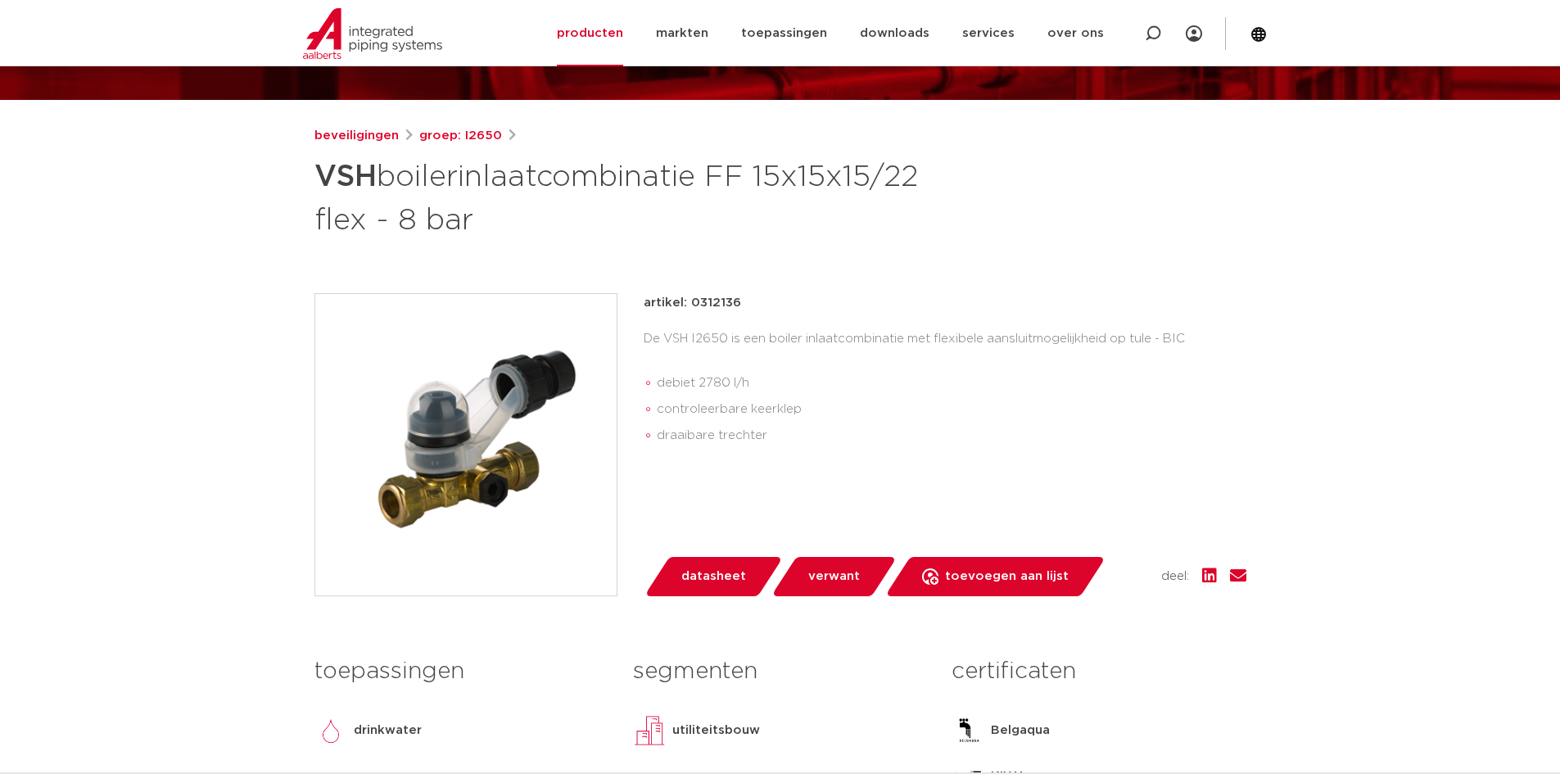
drag, startPoint x: 753, startPoint y: 306, endPoint x: 694, endPoint y: 302, distance: 59.1
click at [694, 302] on div "artikel: 0312136" at bounding box center [944, 303] width 603 height 20
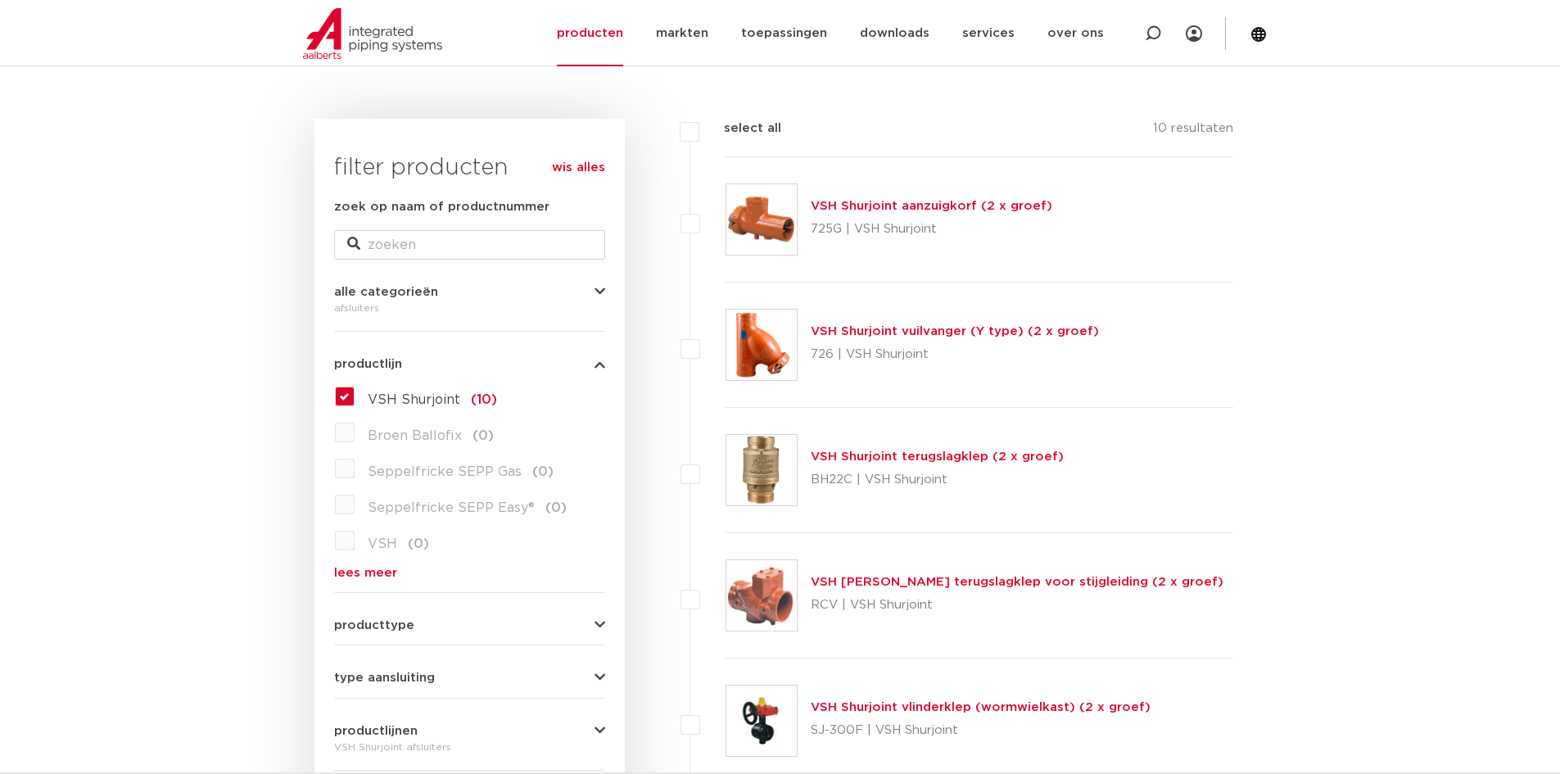
scroll to position [190, 0]
